Goal: Task Accomplishment & Management: Manage account settings

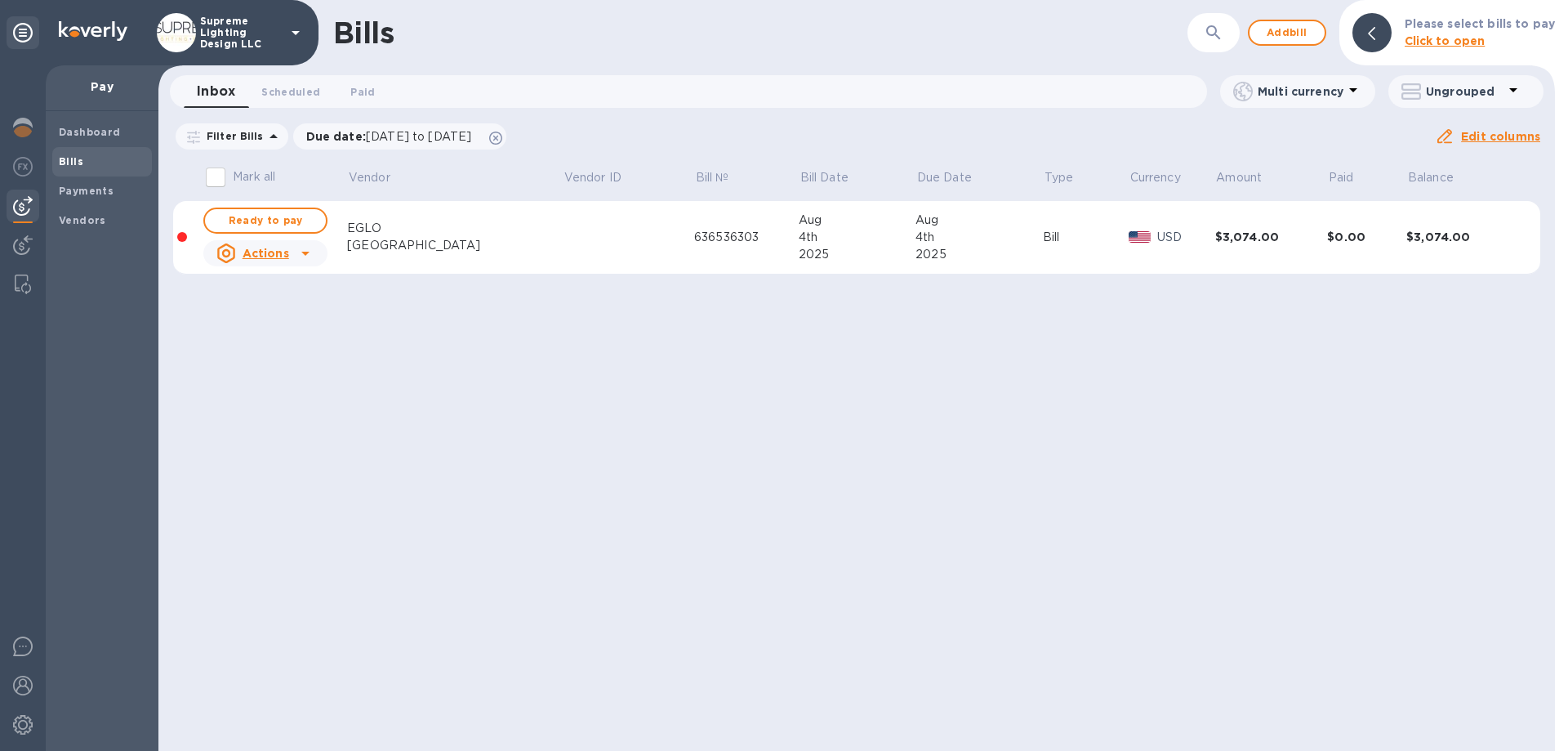
click at [252, 31] on p "Supreme Lighting Design LLC" at bounding box center [241, 32] width 82 height 34
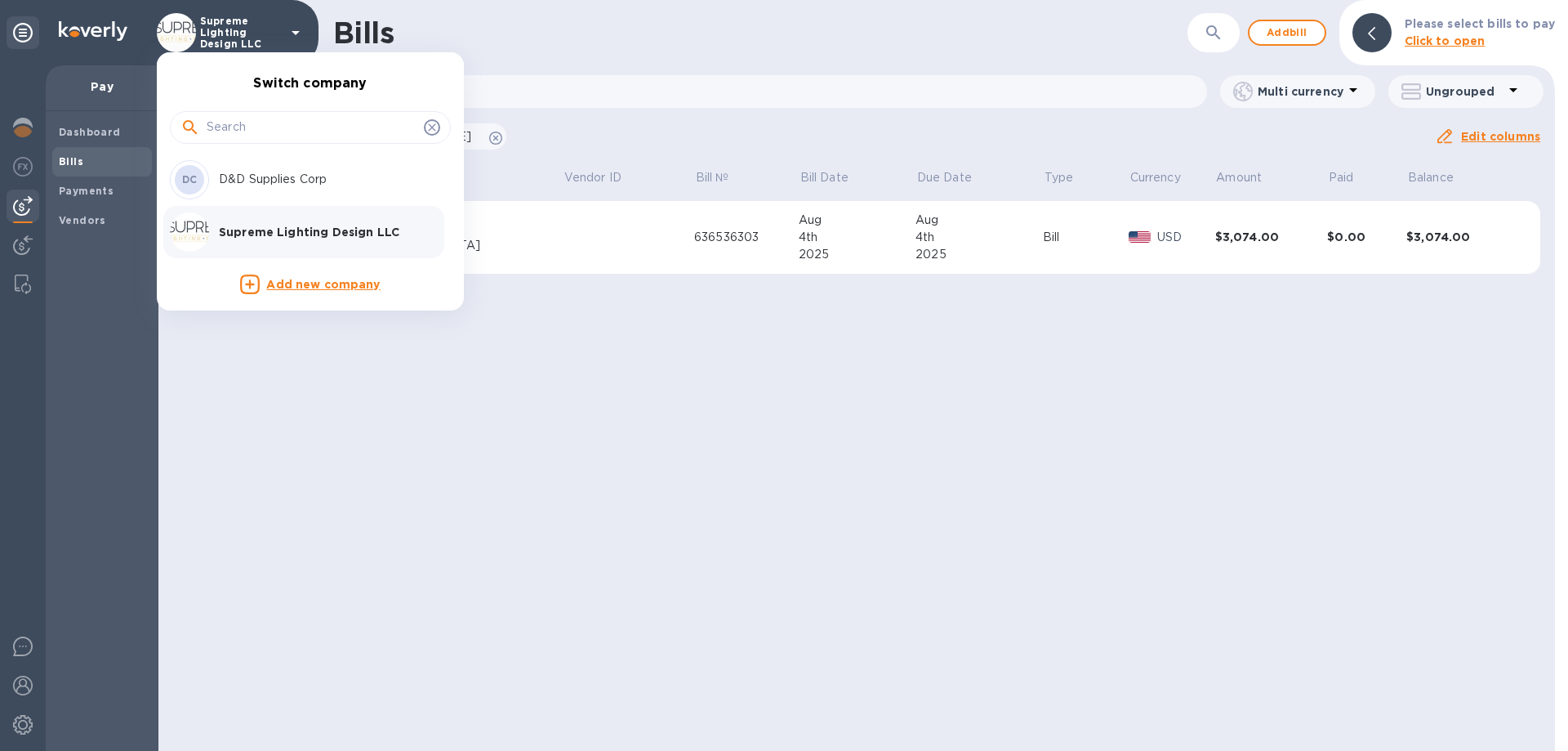
click at [244, 173] on p "D&D Supplies Corp" at bounding box center [321, 179] width 206 height 17
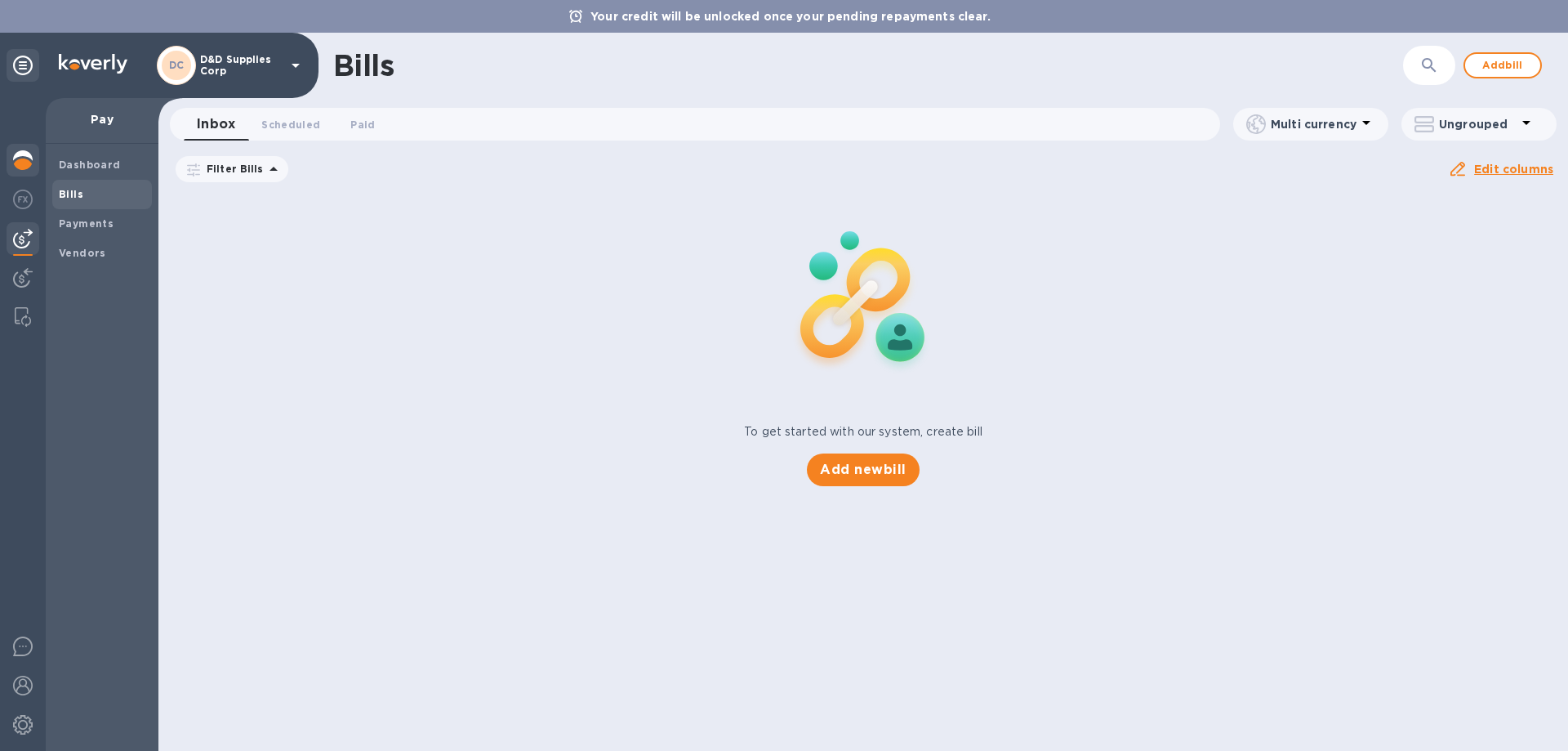
click at [23, 130] on div at bounding box center [23, 424] width 46 height 653
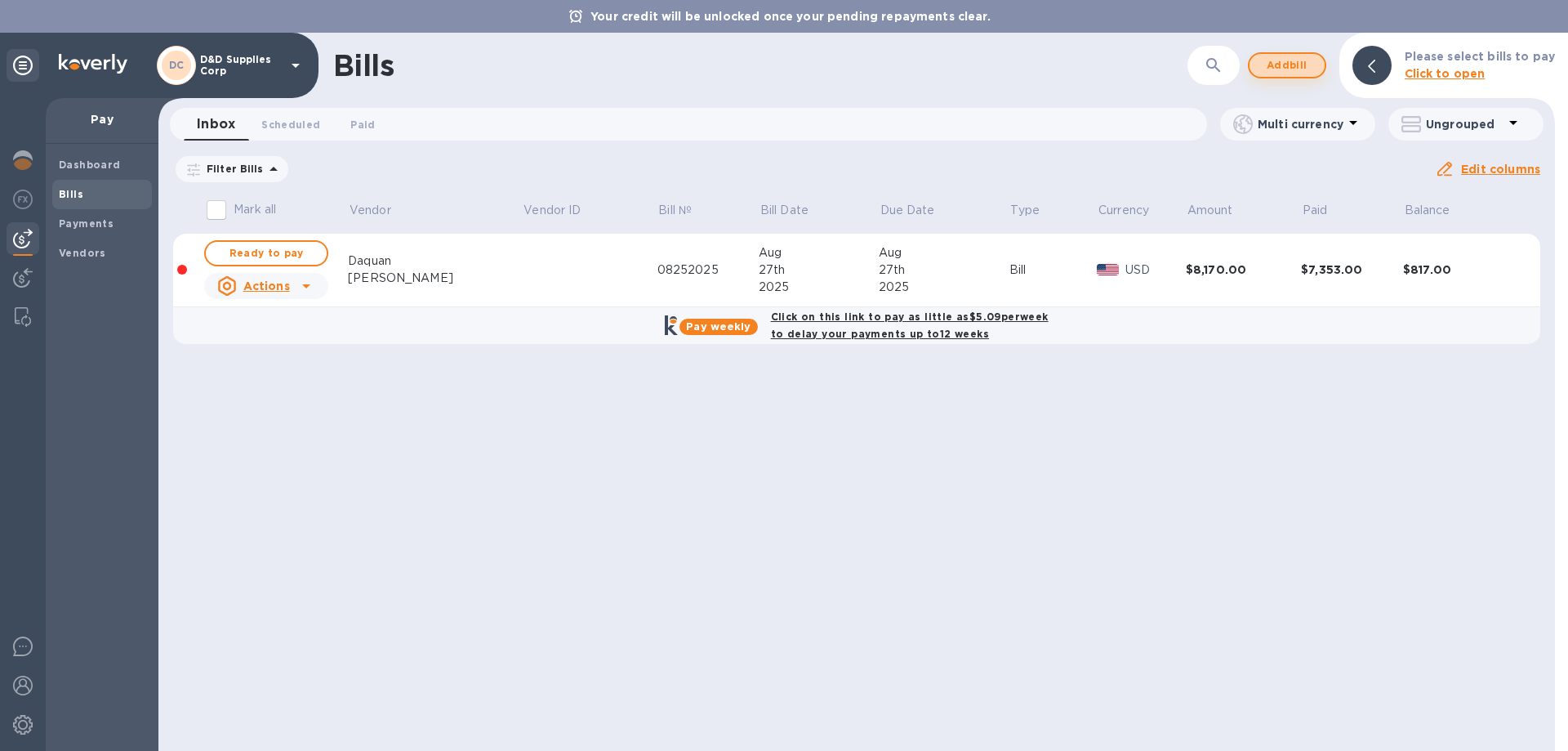
click at [1300, 63] on span "Add bill" at bounding box center [1287, 65] width 49 height 20
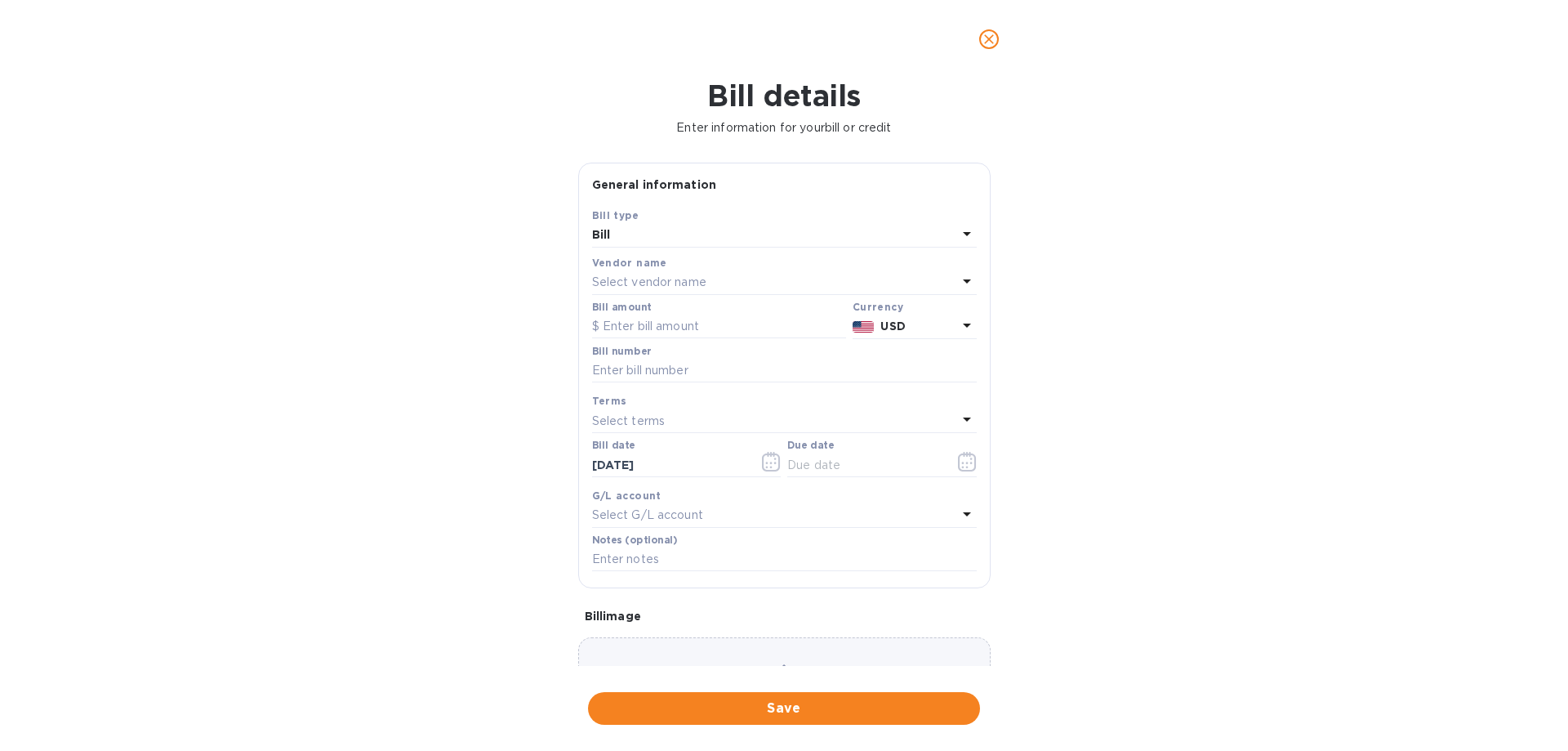
click at [998, 39] on span "close" at bounding box center [989, 39] width 20 height 20
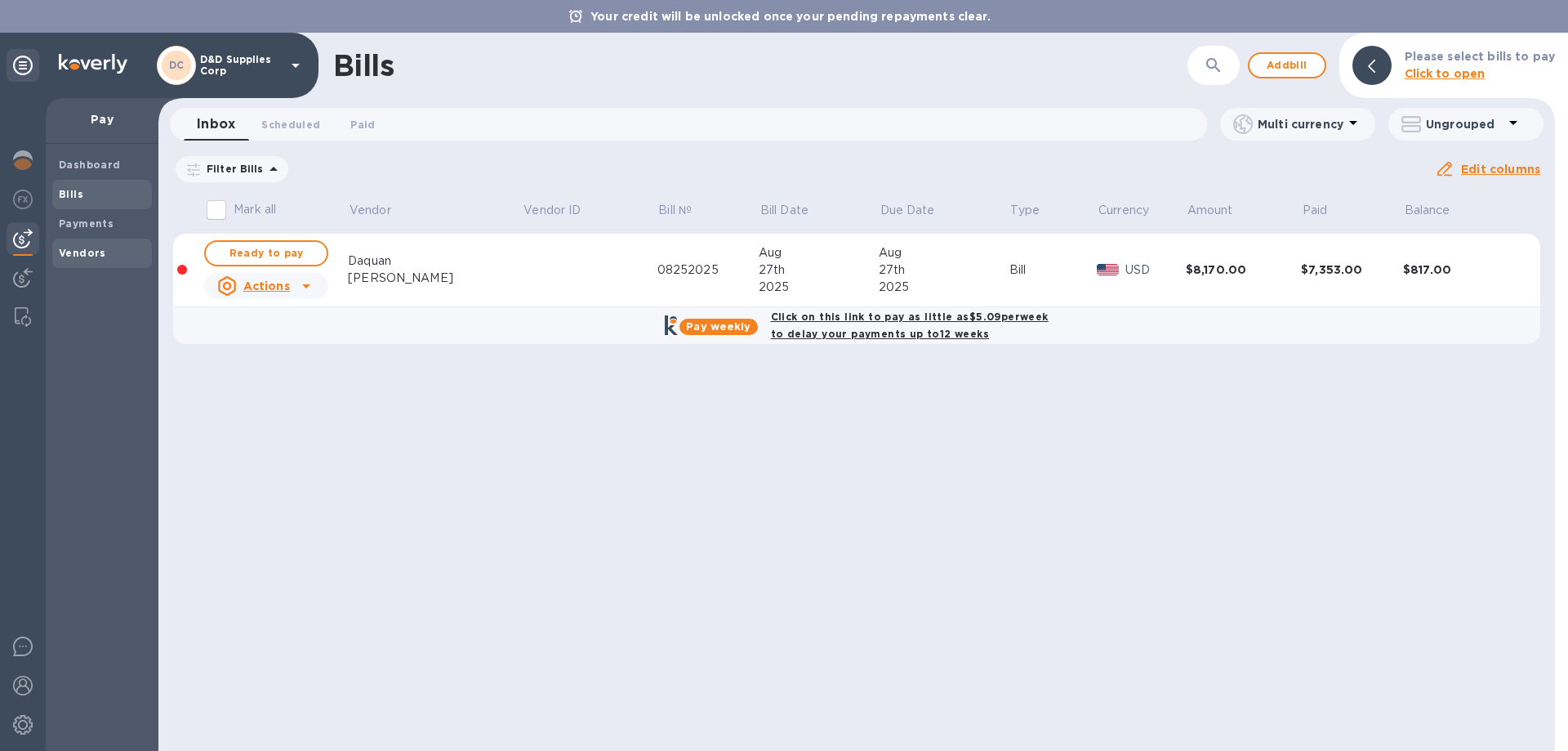
click at [70, 256] on b "Vendors" at bounding box center [83, 253] width 48 height 12
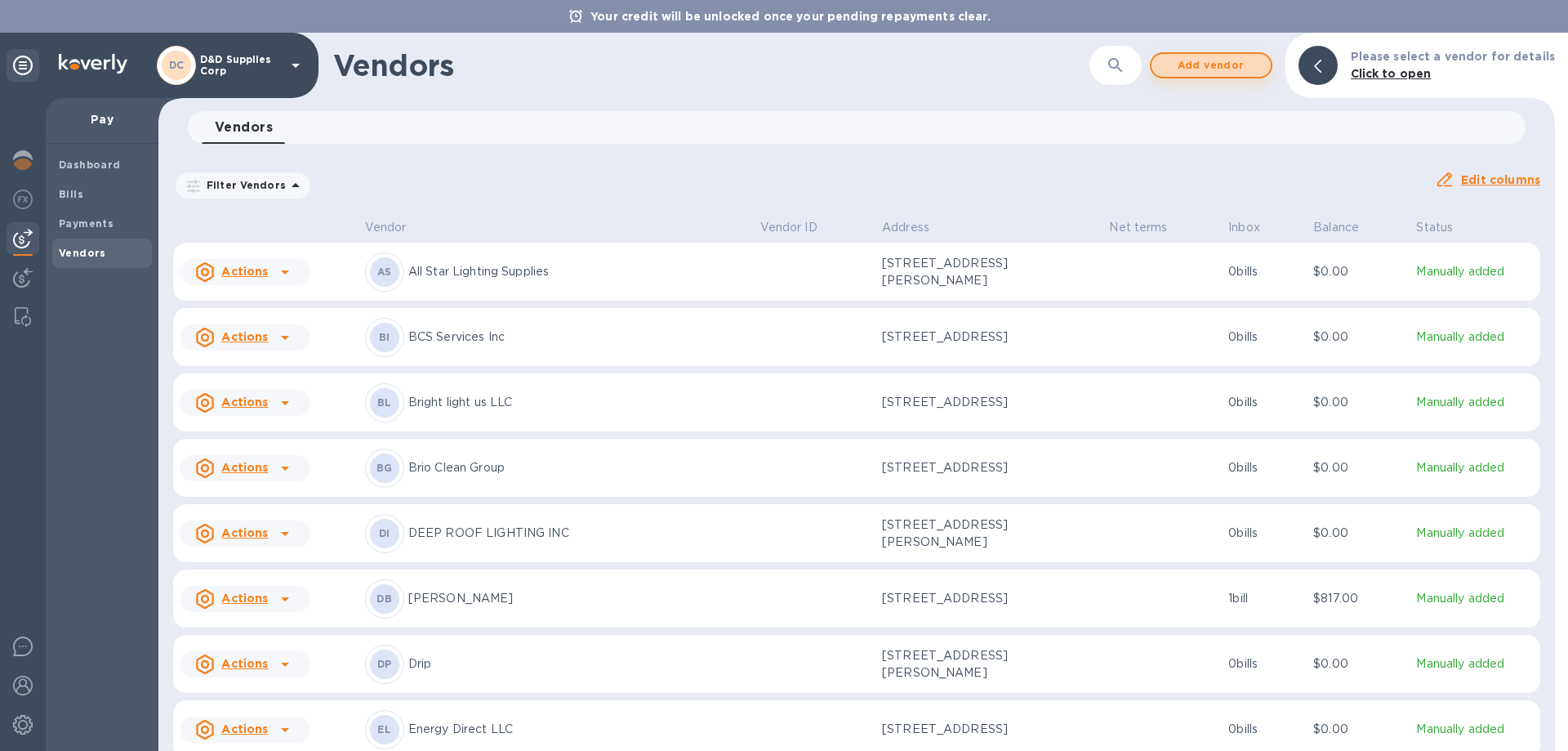
click at [1228, 70] on span "Add vendor" at bounding box center [1210, 65] width 93 height 20
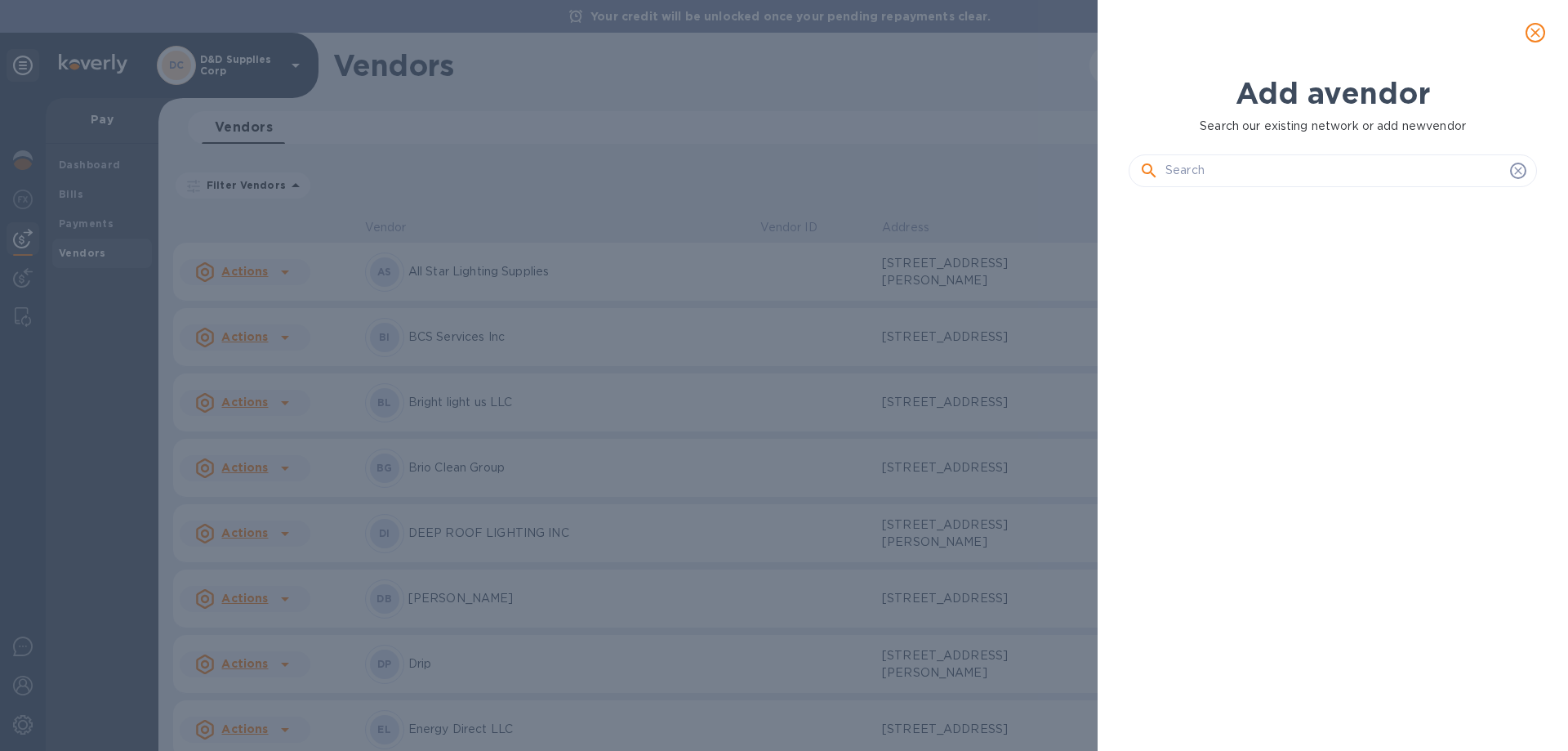
scroll to position [495, 415]
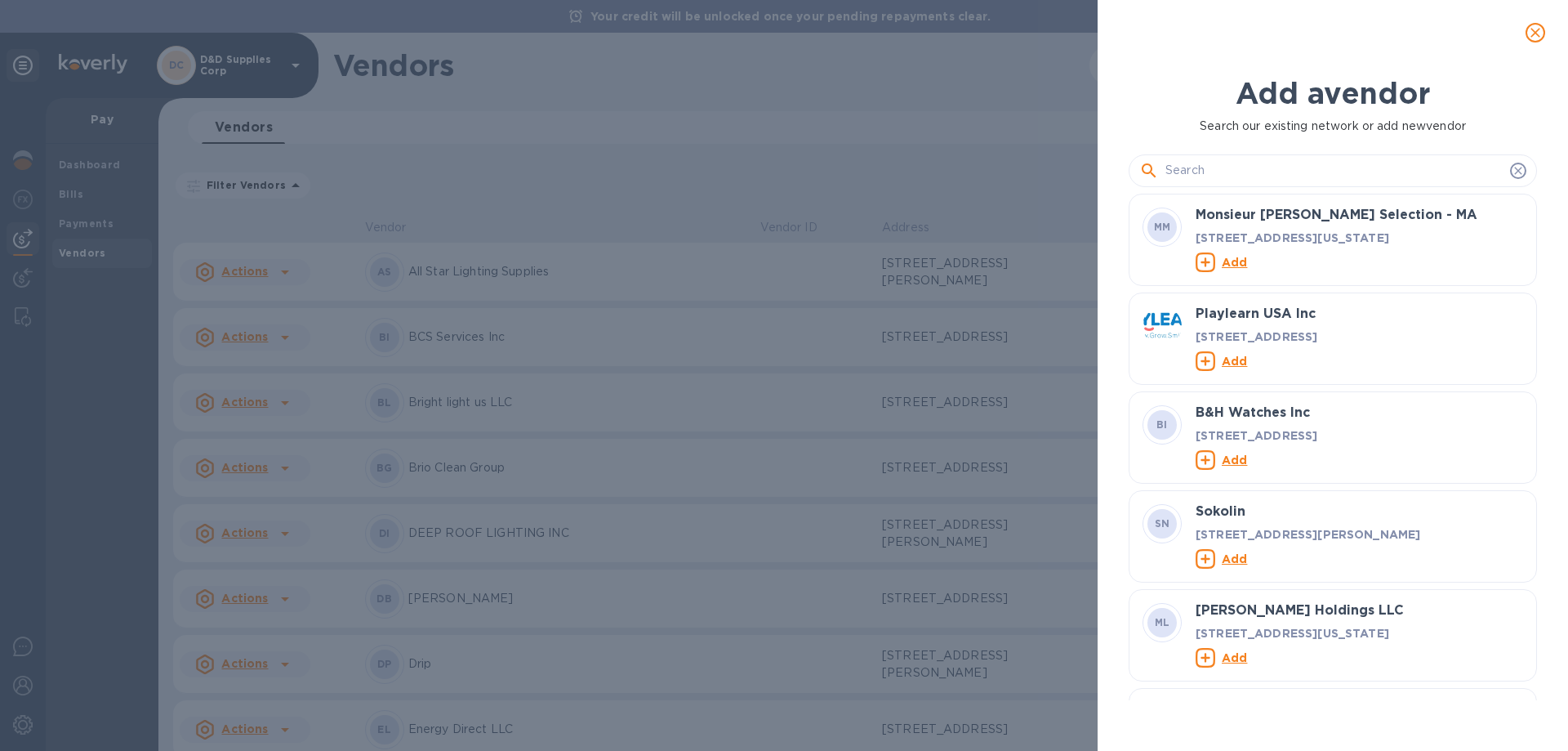
click at [1264, 170] on input "text" at bounding box center [1333, 170] width 338 height 24
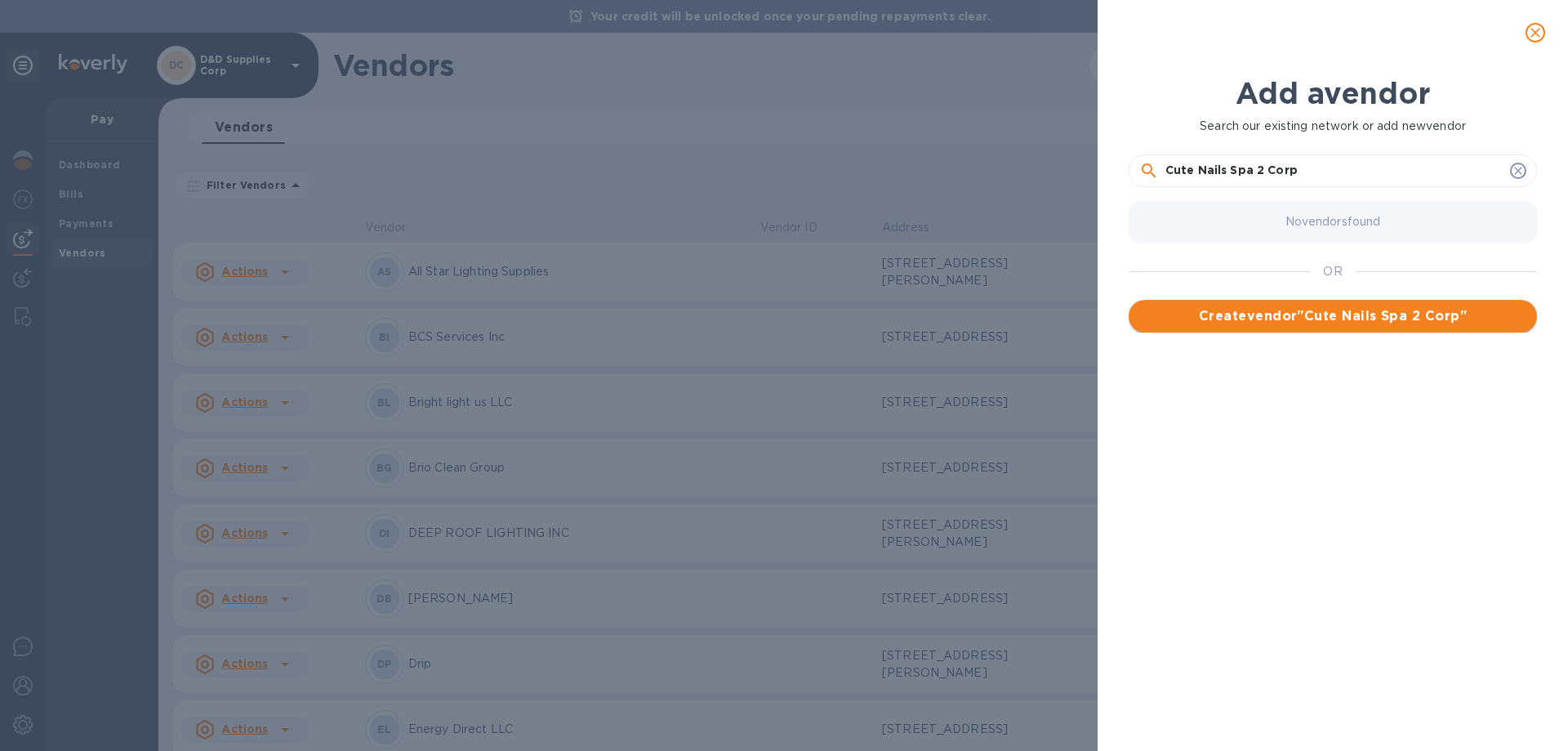
type input "Cute Nails Spa 2 Corp"
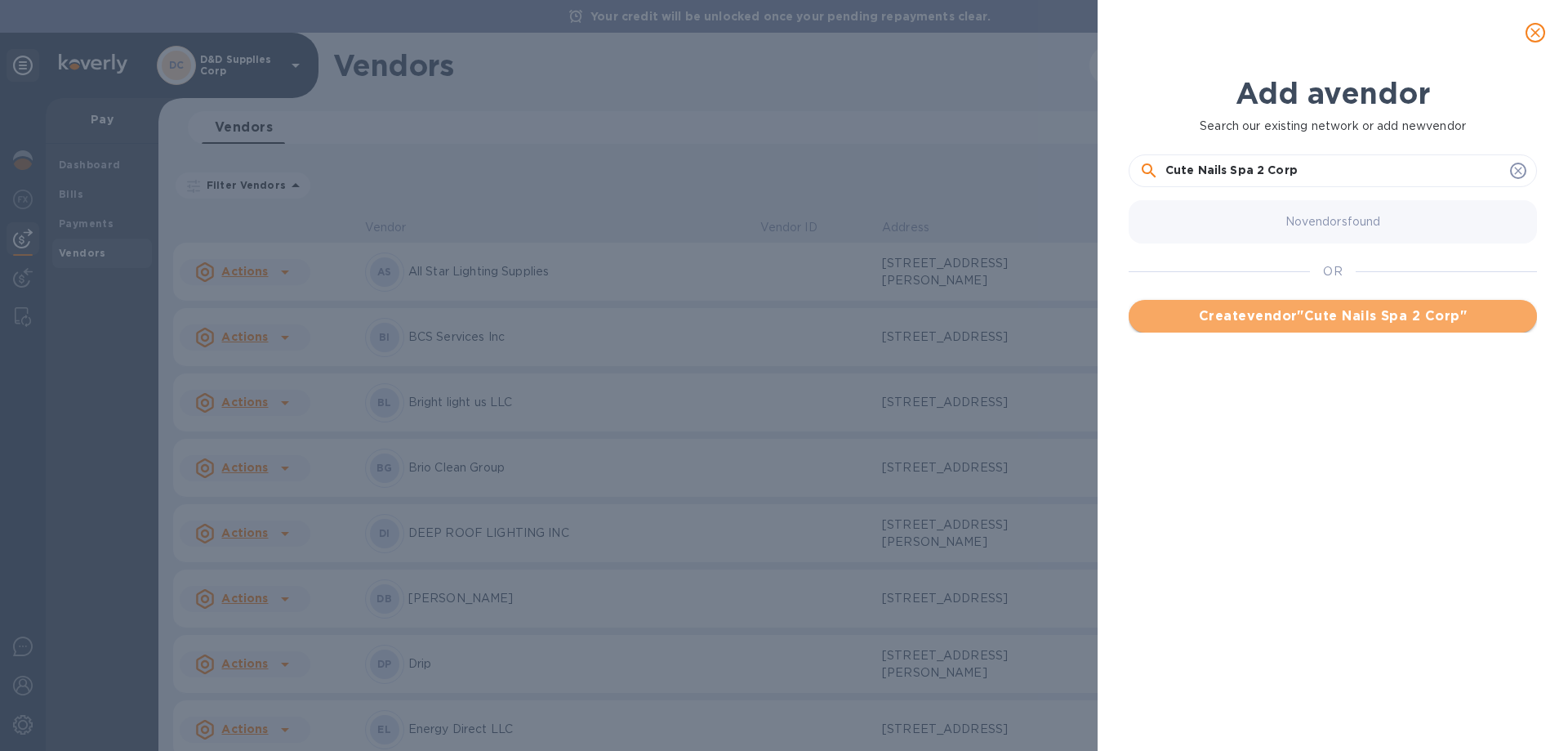
click at [1322, 317] on span "Create vendor " Cute Nails Spa 2 Corp "" at bounding box center [1333, 316] width 382 height 20
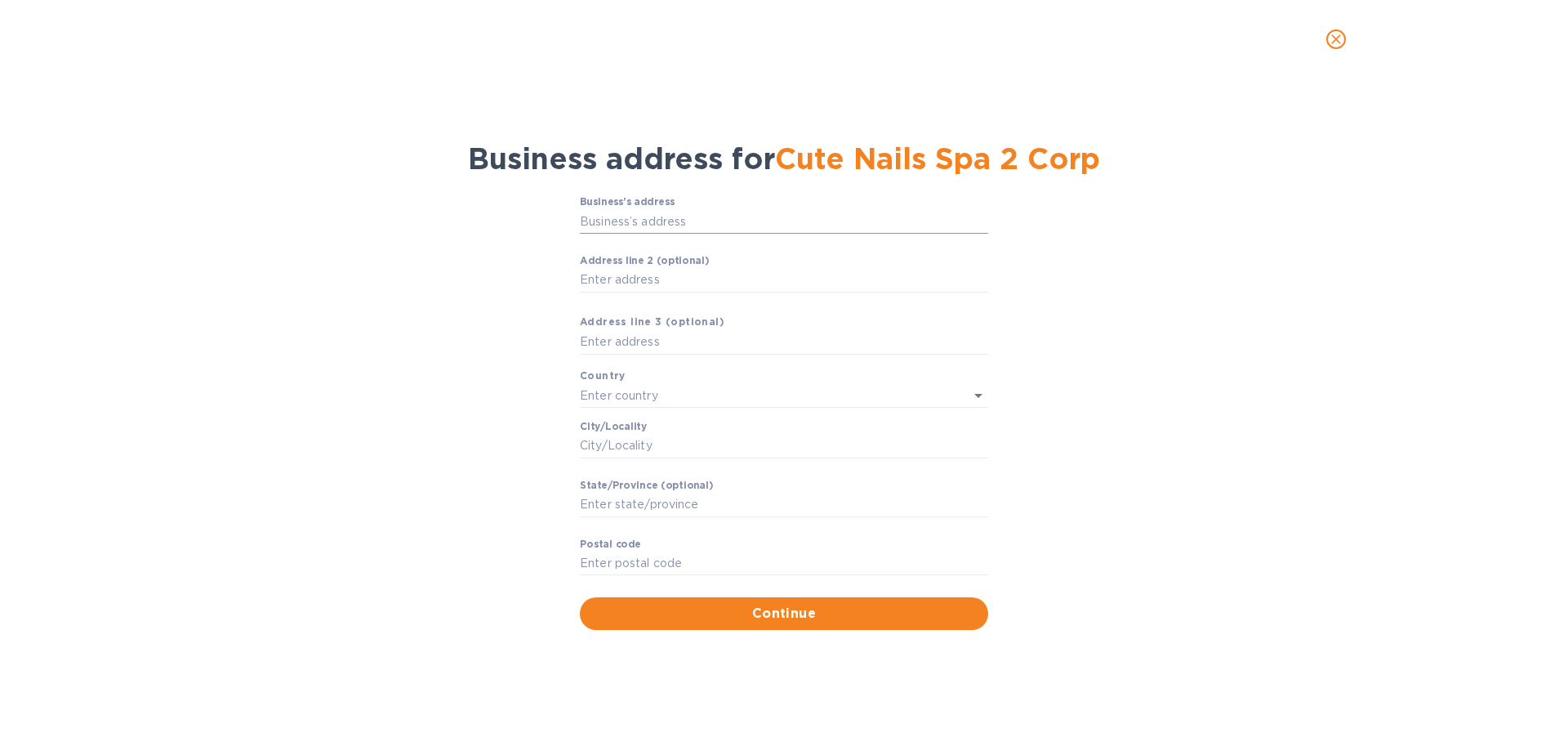
click at [669, 223] on input "Business’s аddress" at bounding box center [784, 222] width 408 height 24
